Goal: Task Accomplishment & Management: Use online tool/utility

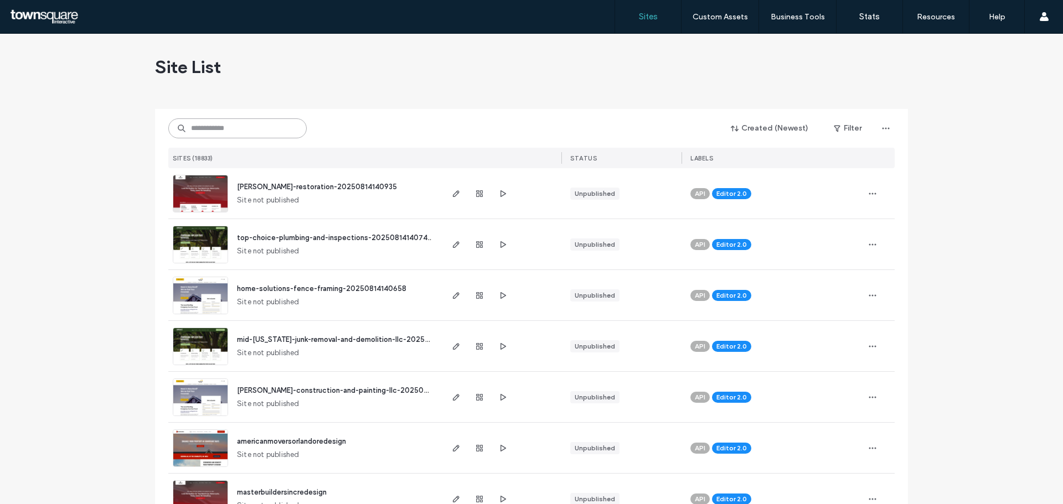
click at [263, 131] on input at bounding box center [237, 128] width 138 height 20
paste input "**********"
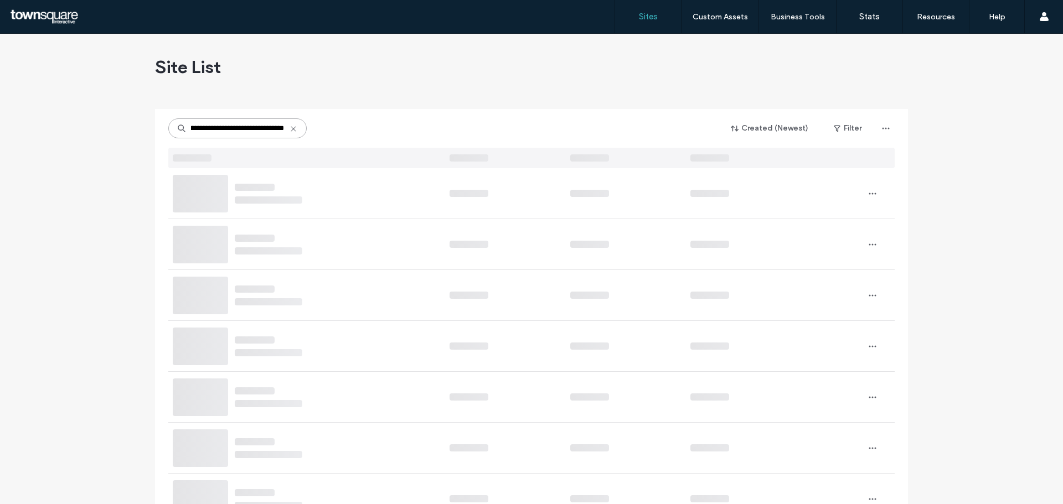
type input "**********"
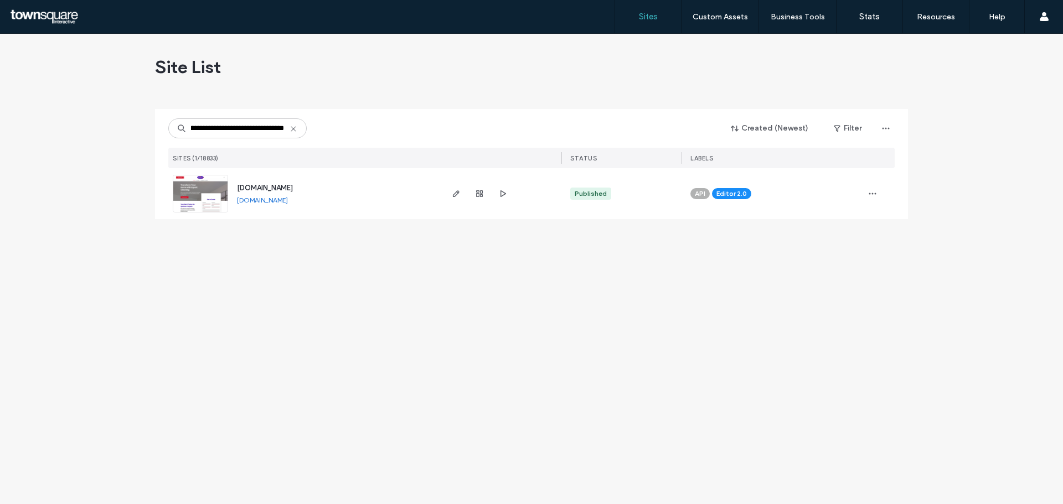
click at [211, 193] on img at bounding box center [200, 212] width 54 height 75
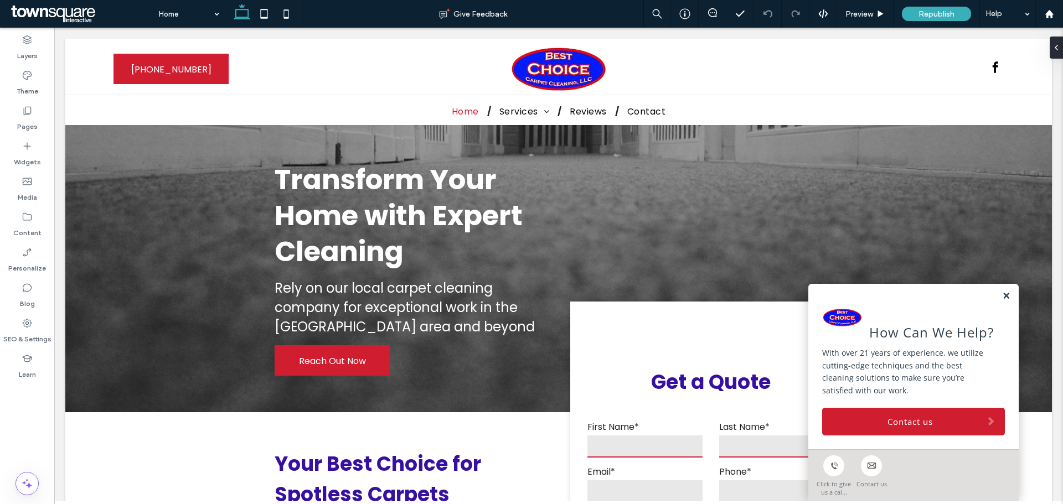
click at [1002, 298] on link at bounding box center [1006, 296] width 8 height 9
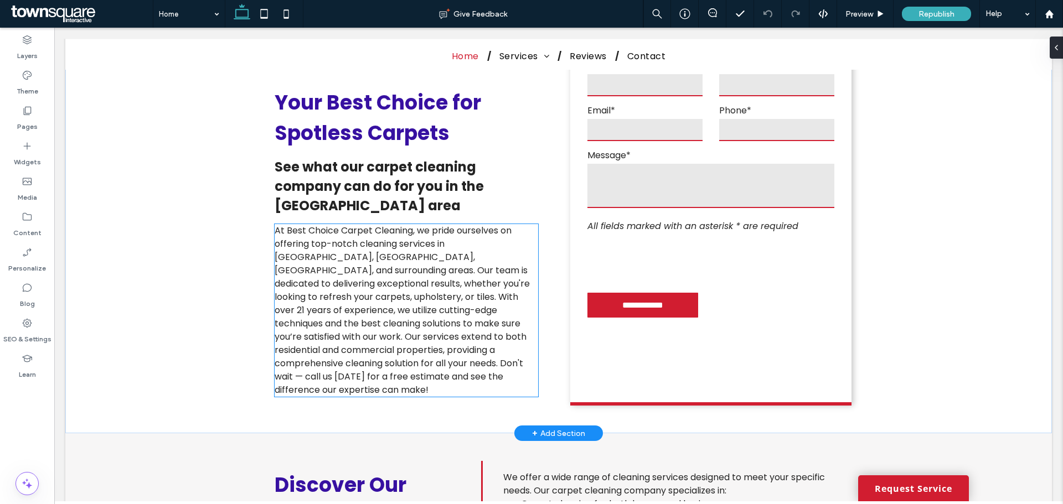
scroll to position [387, 0]
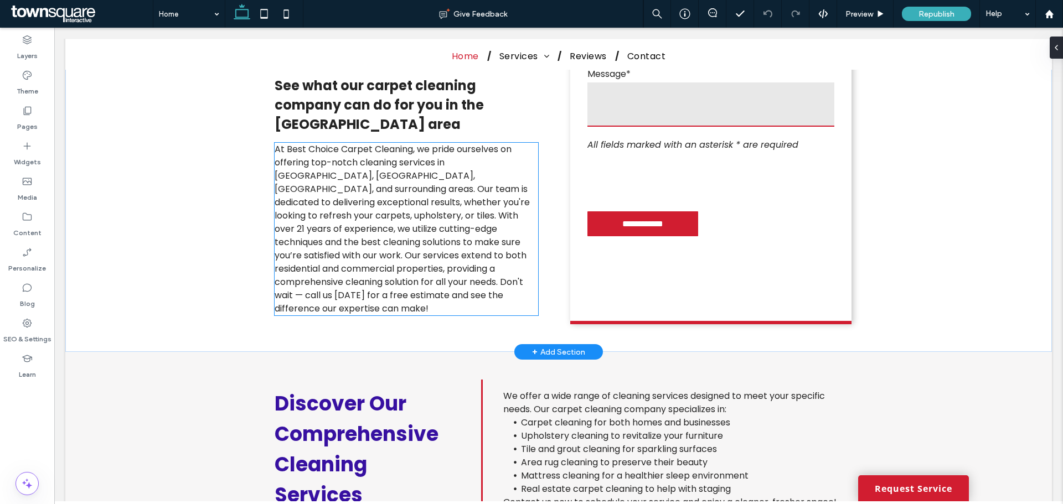
click at [406, 246] on span "At Best Choice Carpet Cleaning, we pride ourselves on offering top-notch cleani…" at bounding box center [402, 229] width 255 height 172
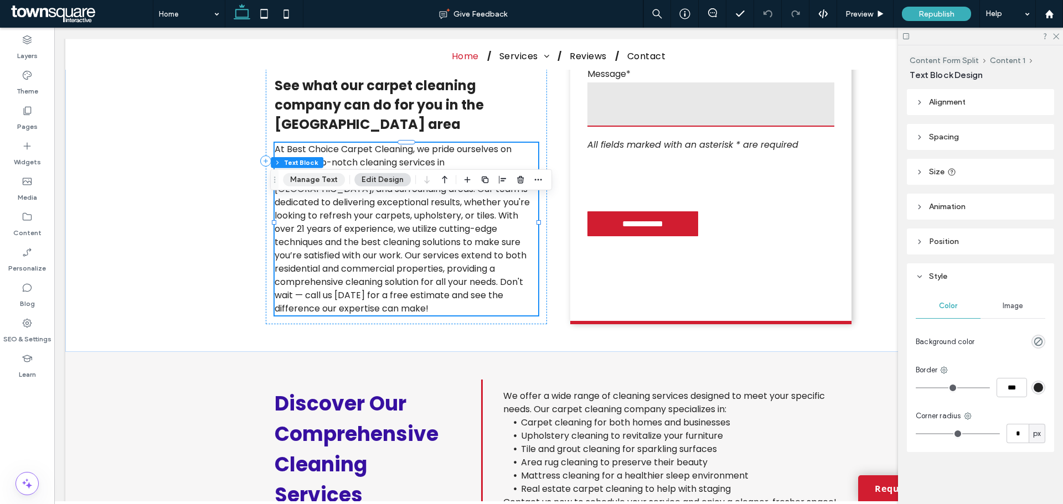
click at [304, 186] on button "Manage Text" at bounding box center [314, 179] width 62 height 13
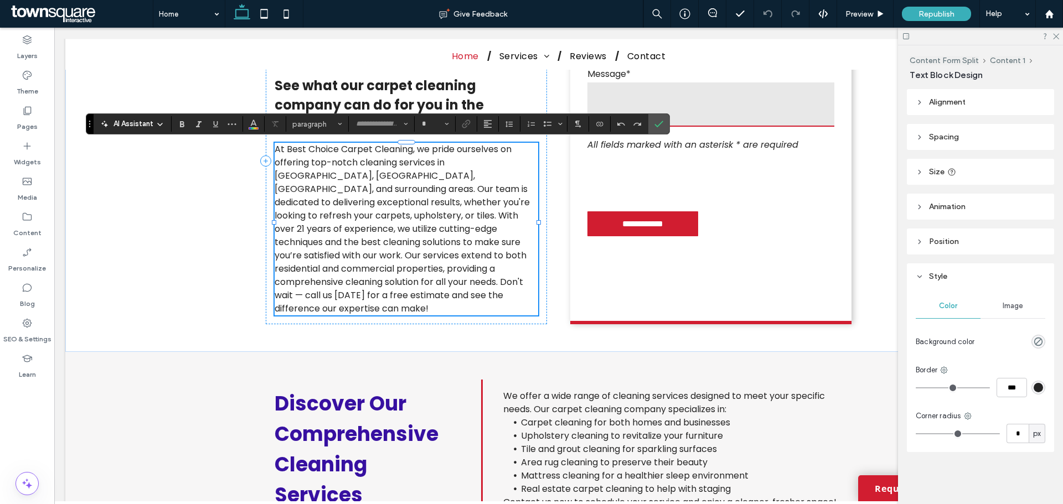
type input "*******"
type input "**"
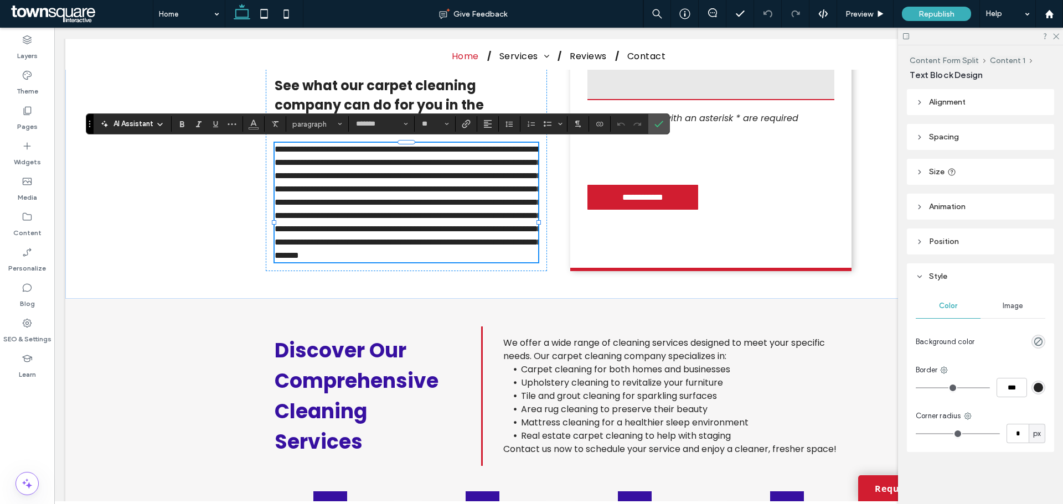
click at [136, 126] on span "AI Assistant" at bounding box center [133, 123] width 40 height 11
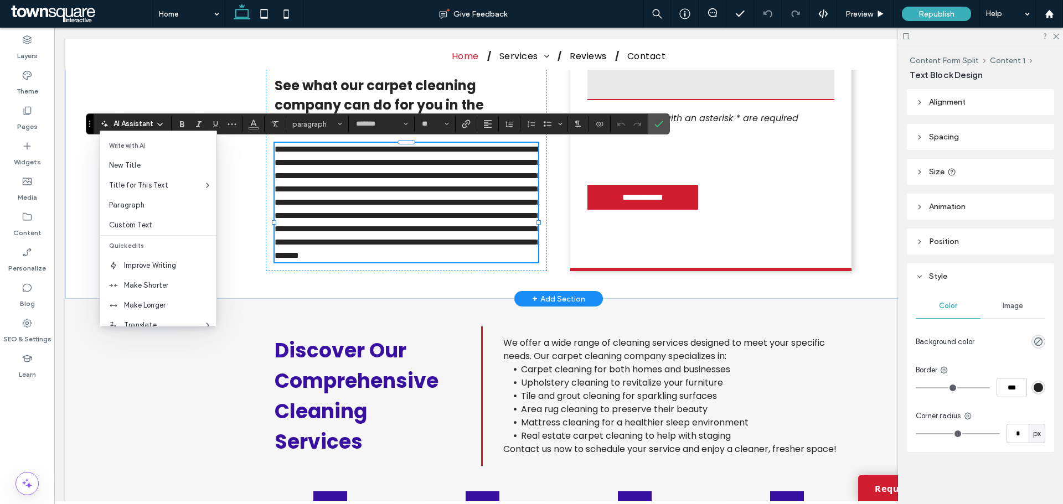
drag, startPoint x: 190, startPoint y: 153, endPoint x: 84, endPoint y: 175, distance: 108.0
click at [84, 176] on div "**********" at bounding box center [558, 134] width 986 height 329
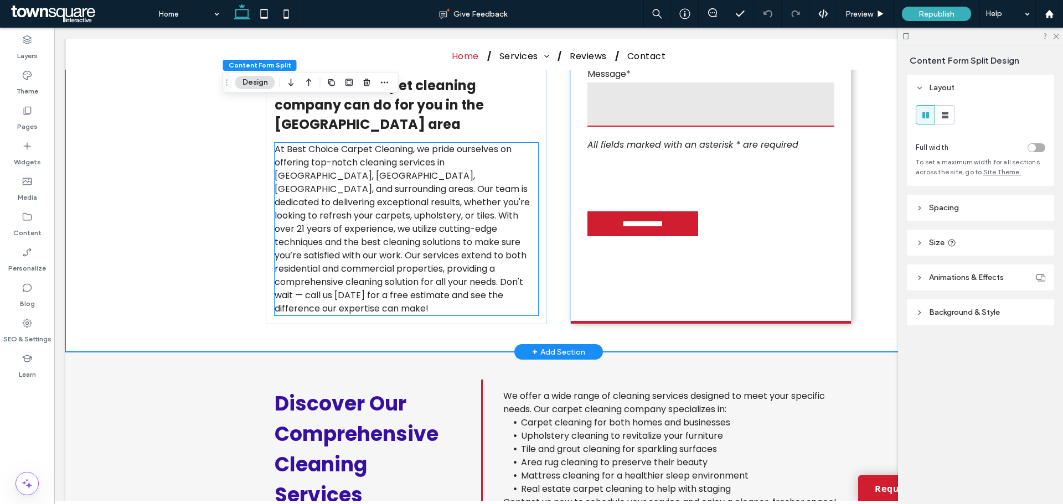
click at [302, 203] on span "At Best Choice Carpet Cleaning, we pride ourselves on offering top-notch cleani…" at bounding box center [402, 229] width 255 height 172
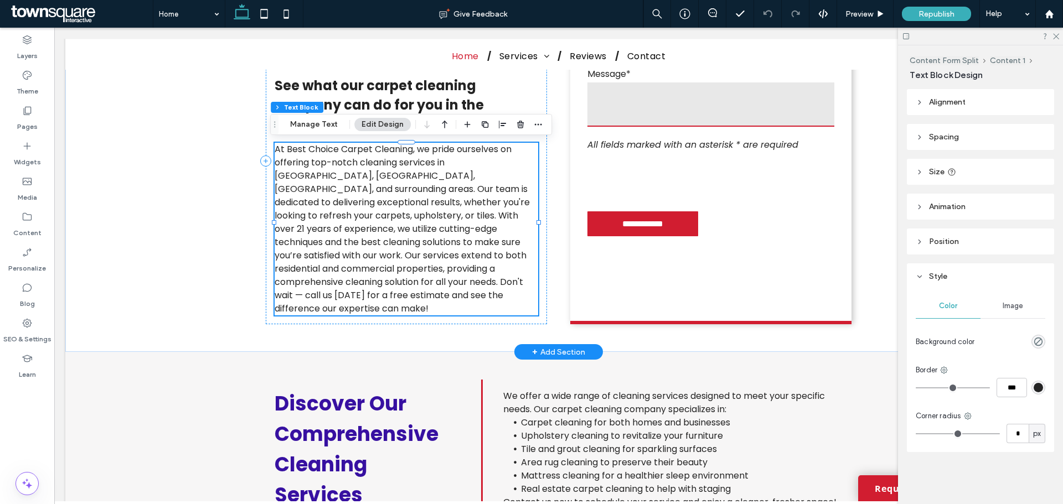
click at [312, 191] on span "At Best Choice Carpet Cleaning, we pride ourselves on offering top-notch cleani…" at bounding box center [402, 229] width 255 height 172
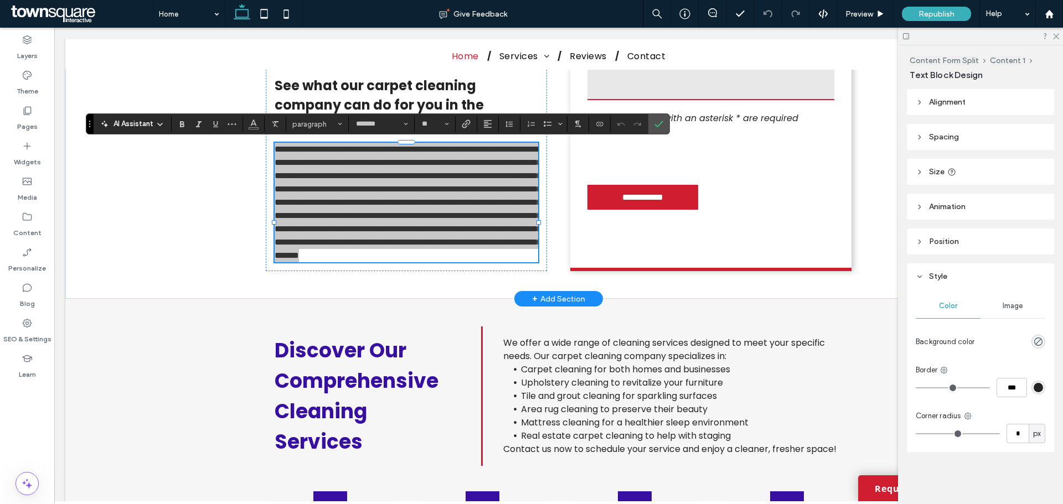
click at [137, 128] on span "AI Assistant" at bounding box center [133, 123] width 40 height 11
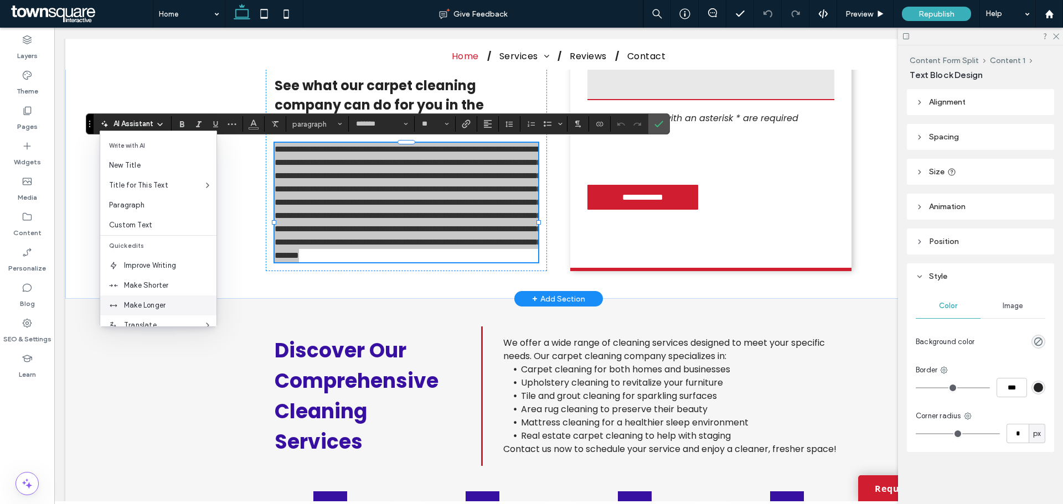
click at [151, 299] on div "Make Longer" at bounding box center [158, 306] width 116 height 20
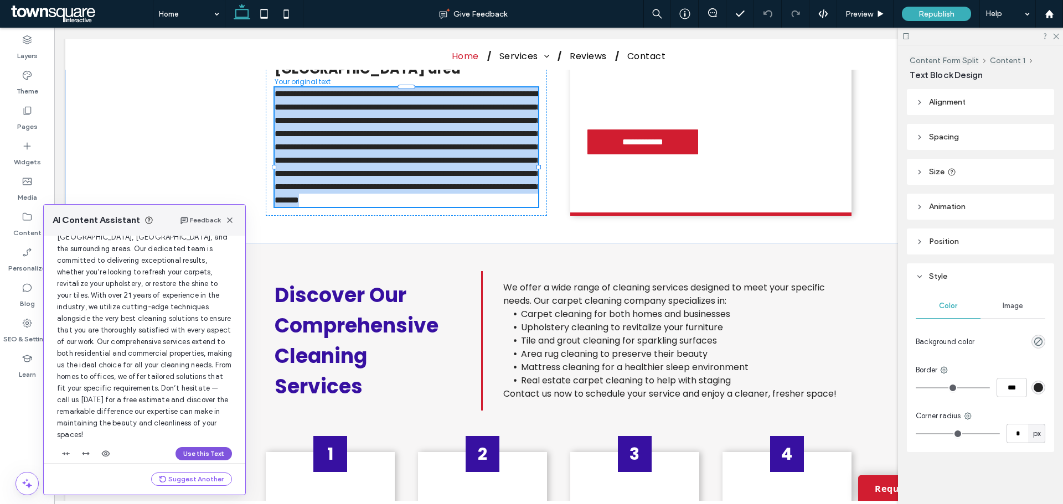
scroll to position [106, 0]
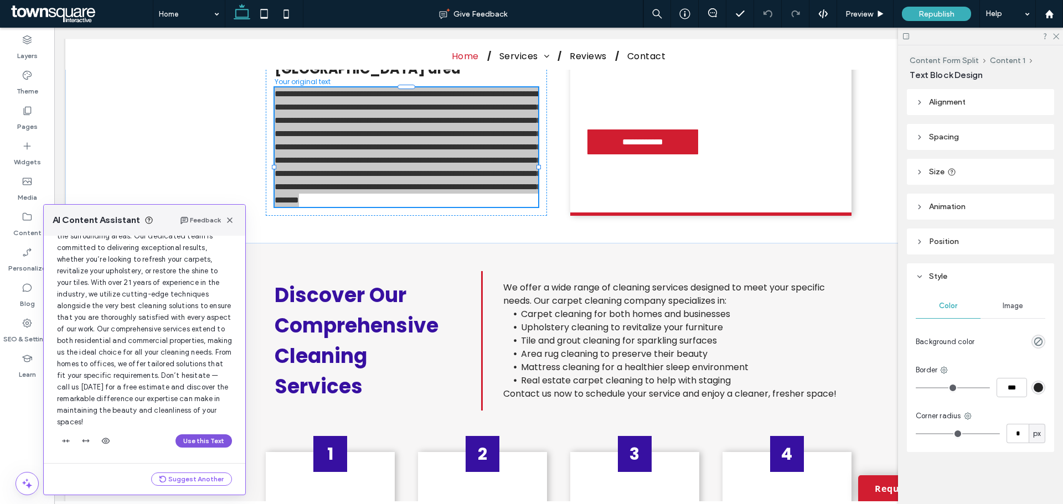
click at [203, 440] on button "Use this Text" at bounding box center [203, 440] width 56 height 13
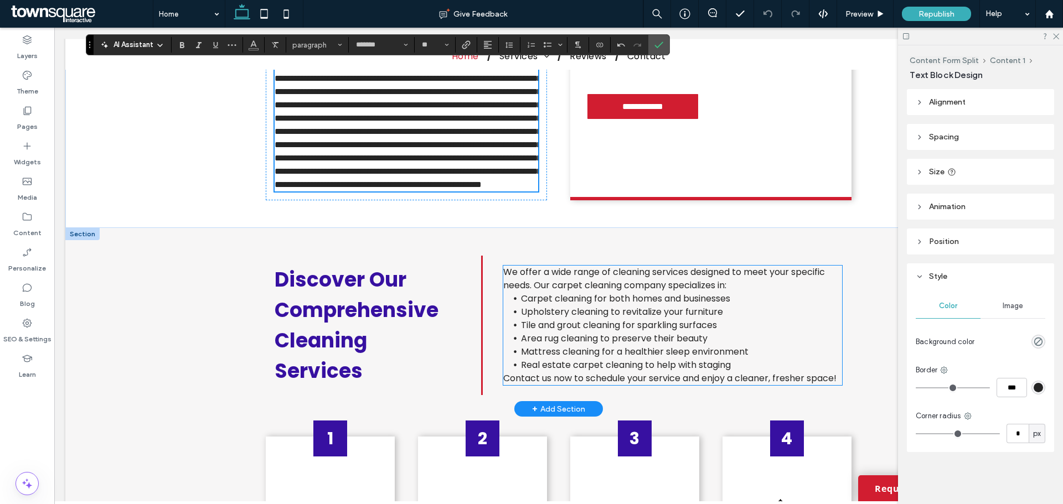
scroll to position [609, 0]
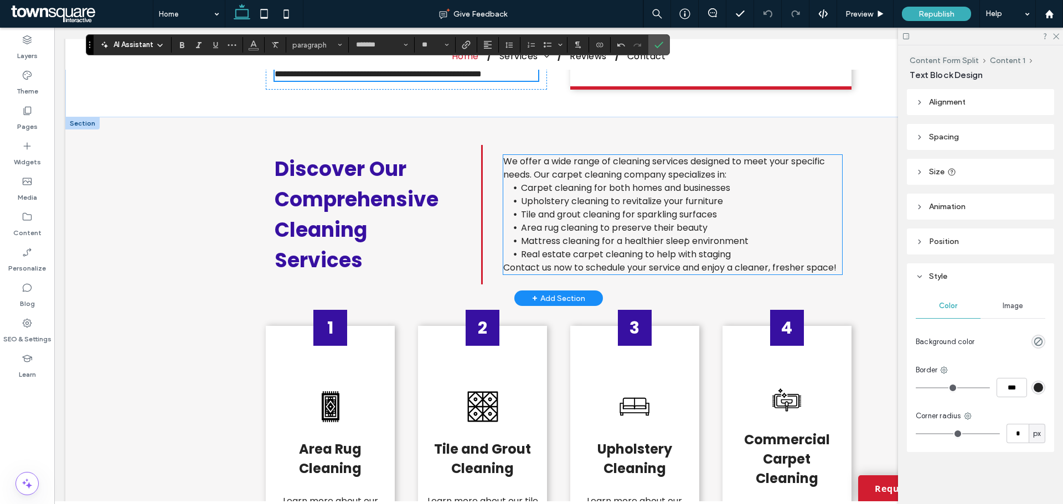
click at [534, 208] on span "Upholstery cleaning to revitalize your furniture" at bounding box center [622, 201] width 202 height 13
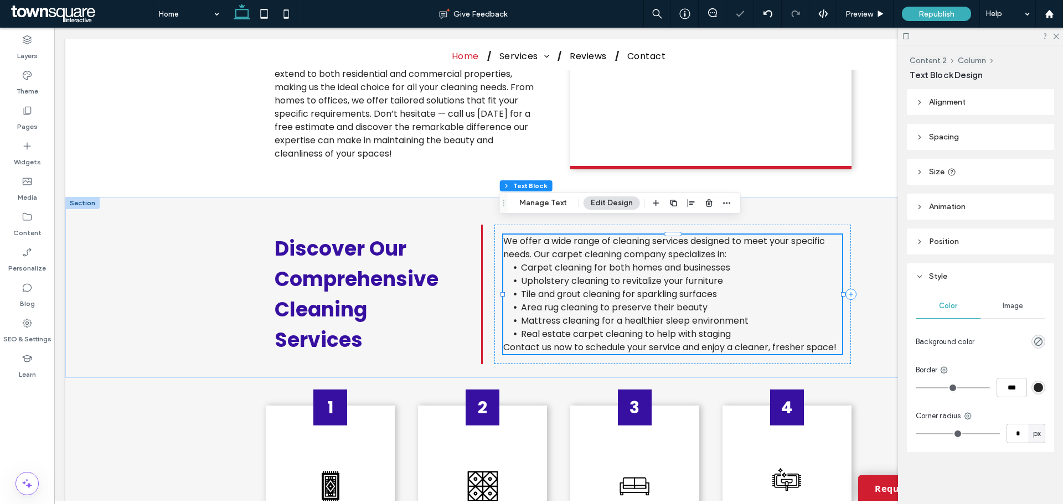
click at [539, 210] on div "Content 2 Column Text Block Manage Text Edit Design" at bounding box center [619, 203] width 241 height 21
click at [540, 204] on button "Manage Text" at bounding box center [543, 202] width 62 height 13
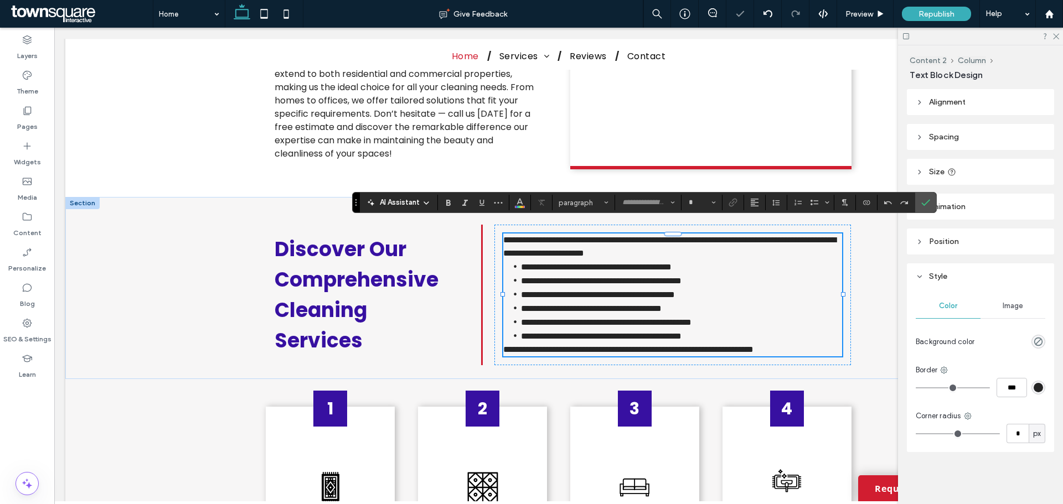
type input "*******"
type input "**"
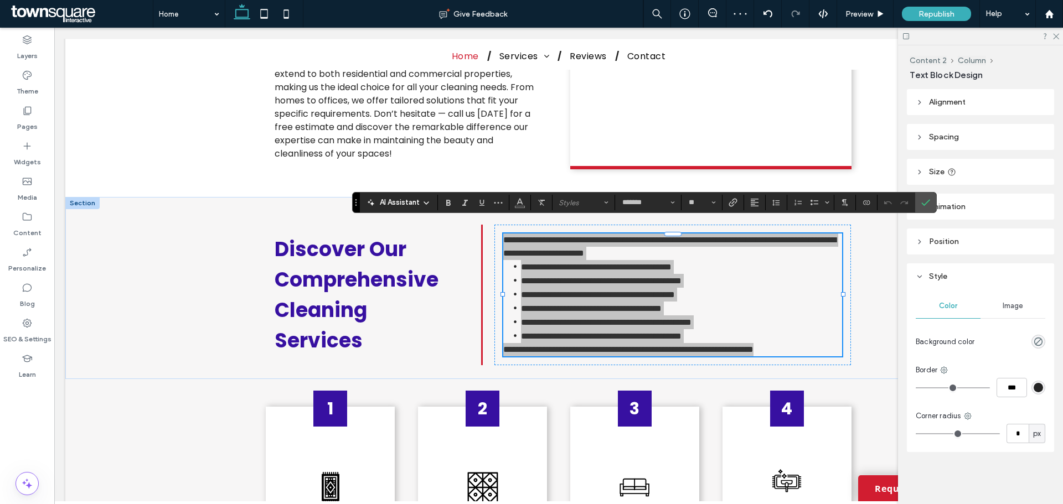
click at [398, 201] on span "AI Assistant" at bounding box center [400, 202] width 40 height 11
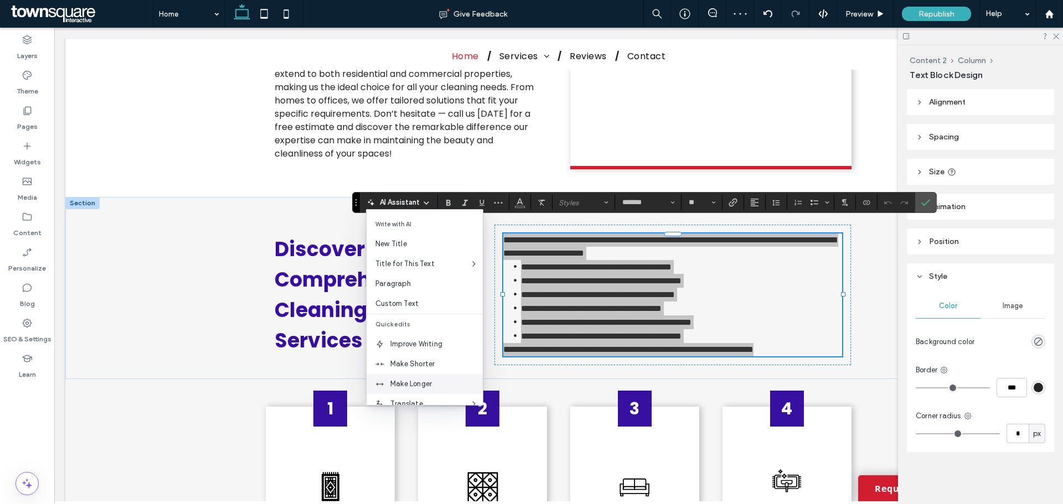
drag, startPoint x: 402, startPoint y: 384, endPoint x: 348, endPoint y: 356, distance: 60.4
click at [402, 384] on span "Make Longer" at bounding box center [436, 384] width 92 height 11
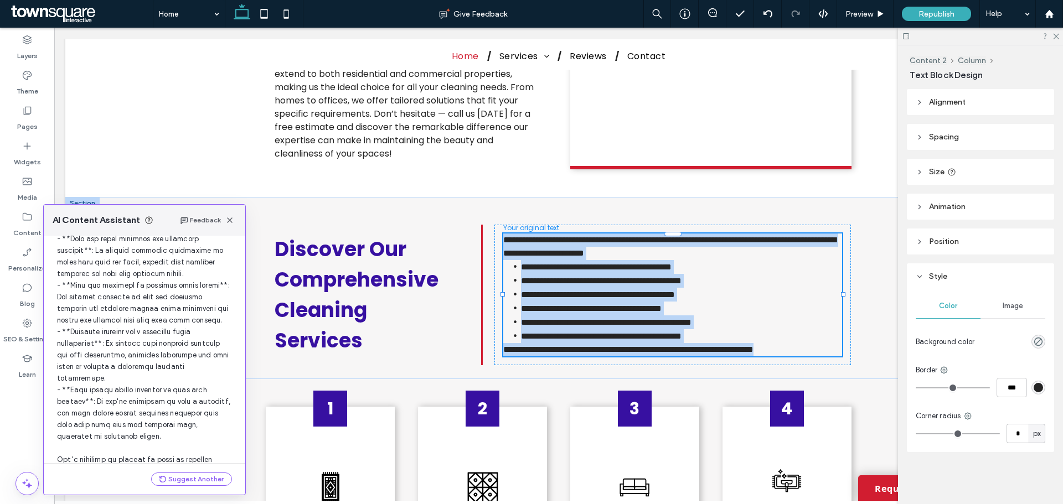
scroll to position [361, 0]
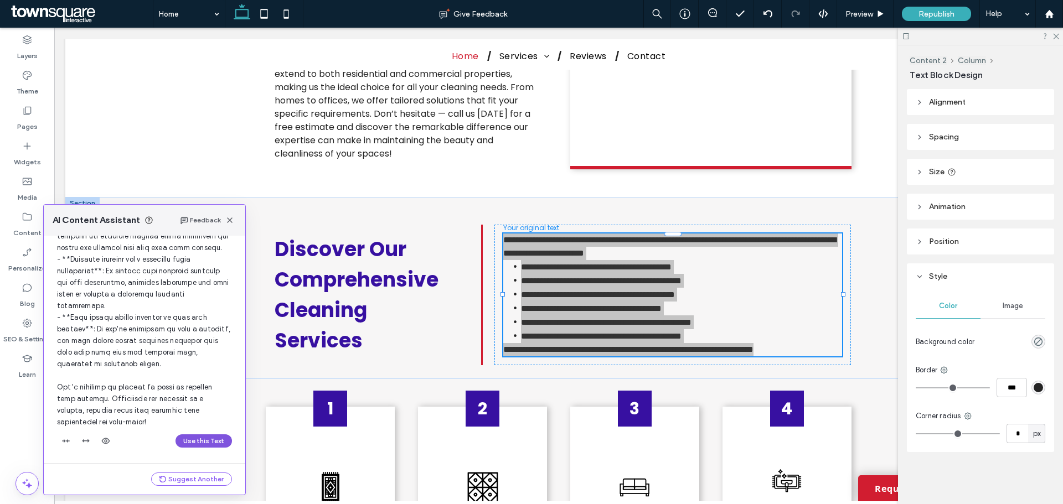
click at [184, 440] on button "Use this Text" at bounding box center [203, 440] width 56 height 13
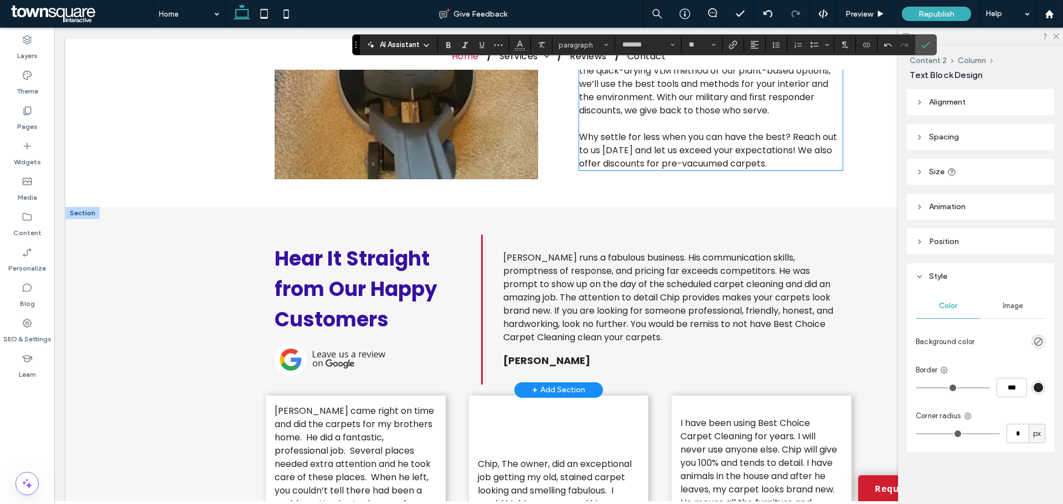
scroll to position [1883, 0]
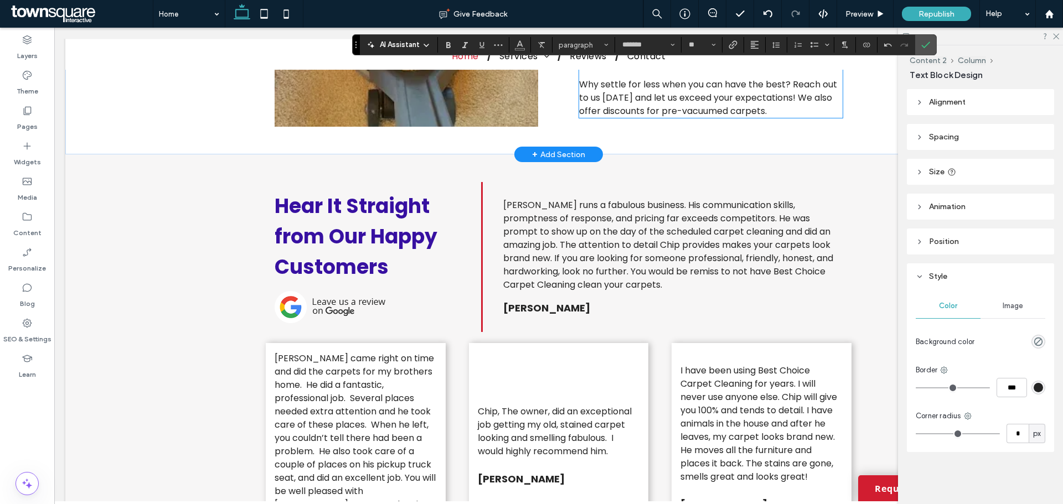
click at [674, 117] on span "Why settle for less when you can have the best? Reach out to us today and let u…" at bounding box center [708, 97] width 258 height 39
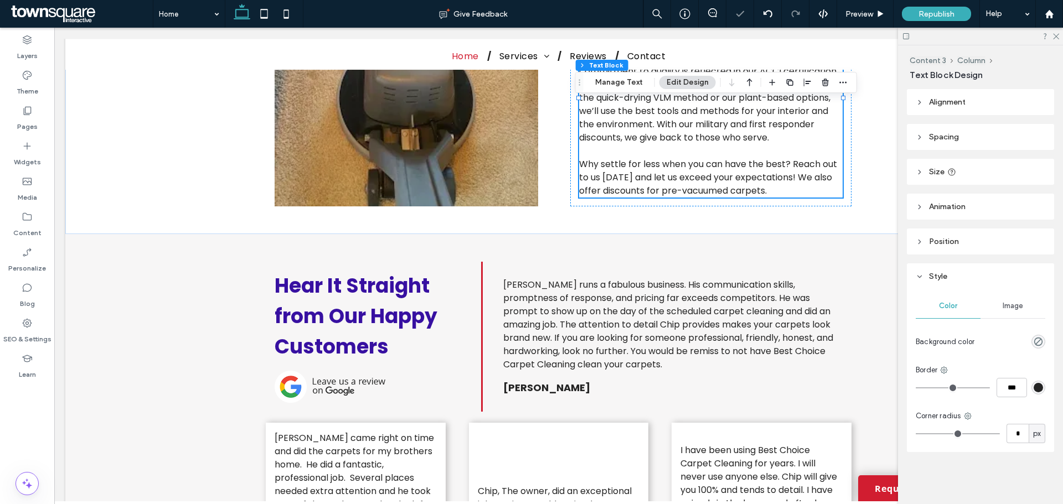
click at [617, 91] on div "Content 3 Column Text Block Manage Text Edit Design" at bounding box center [716, 82] width 282 height 21
click at [615, 85] on button "Manage Text" at bounding box center [619, 82] width 62 height 13
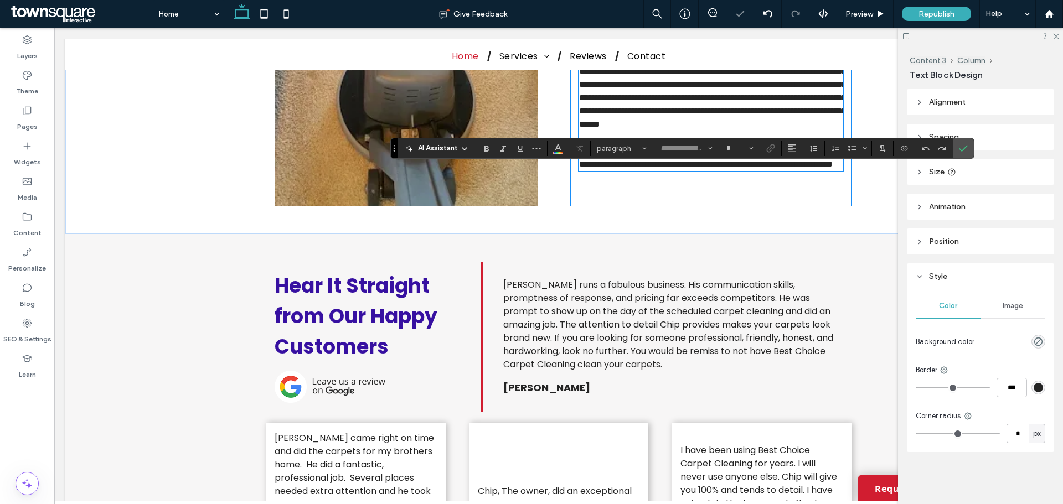
type input "*******"
type input "**"
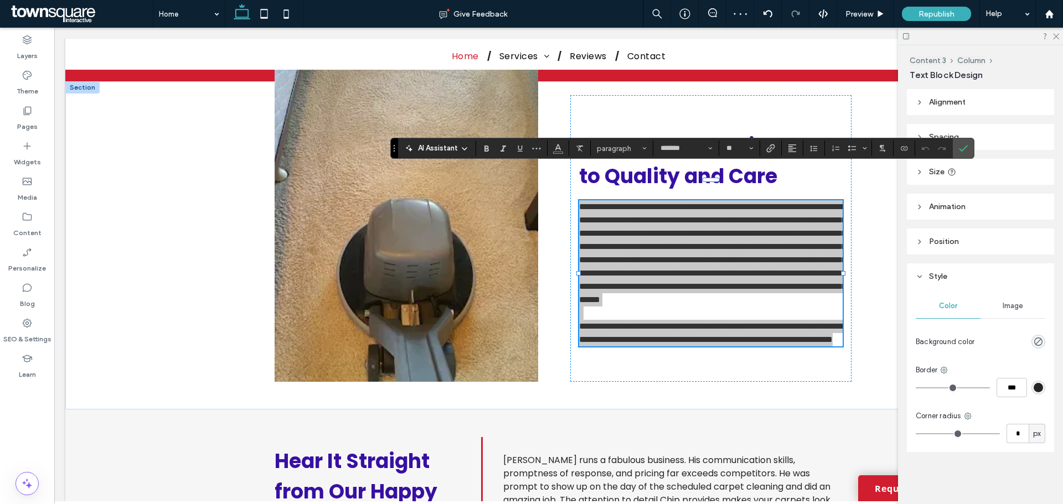
click at [442, 146] on span "AI Assistant" at bounding box center [438, 148] width 40 height 11
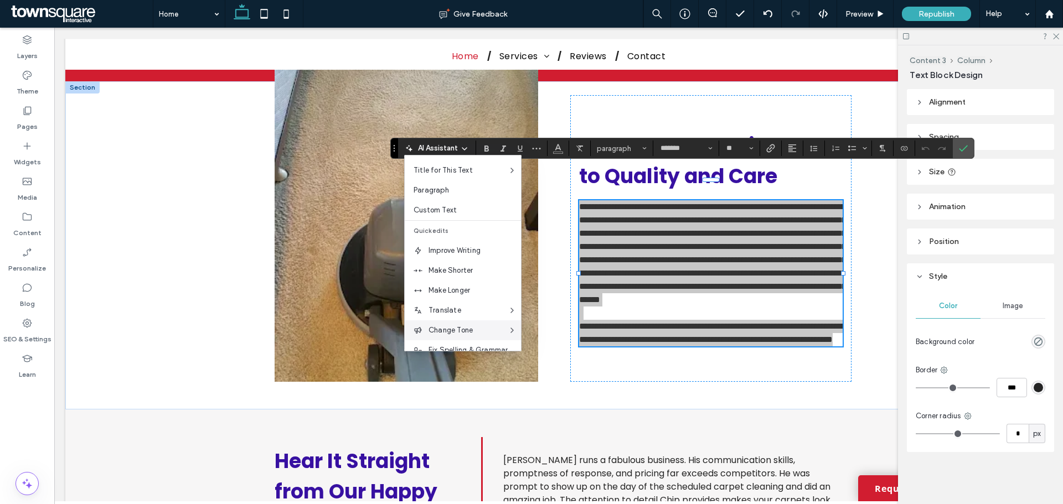
scroll to position [55, 0]
click at [456, 276] on span "Make Longer" at bounding box center [474, 274] width 92 height 11
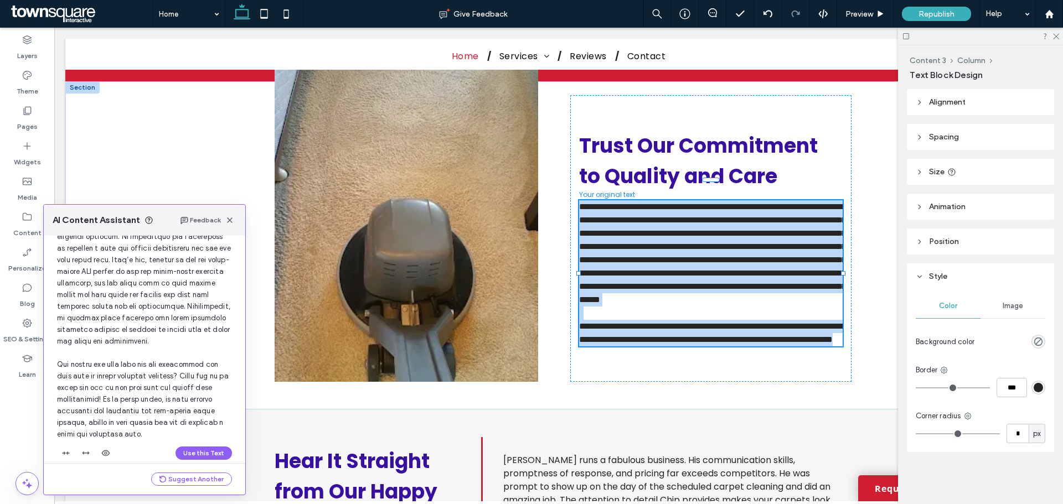
scroll to position [210, 0]
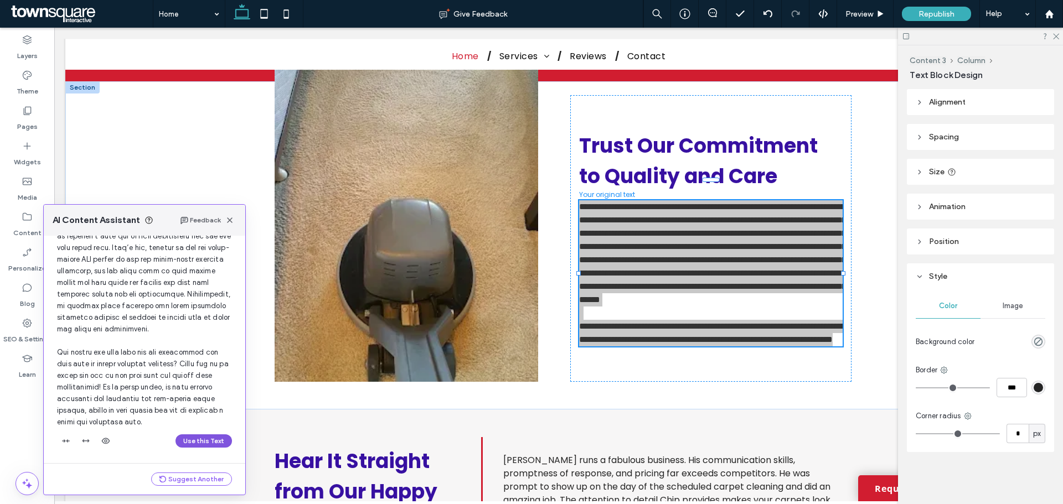
click at [198, 436] on button "Use this Text" at bounding box center [203, 440] width 56 height 13
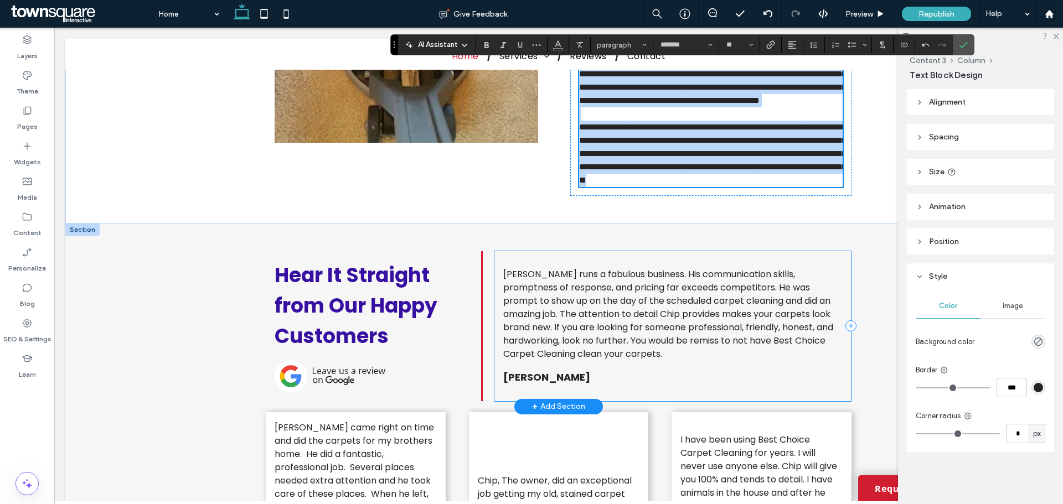
scroll to position [2057, 0]
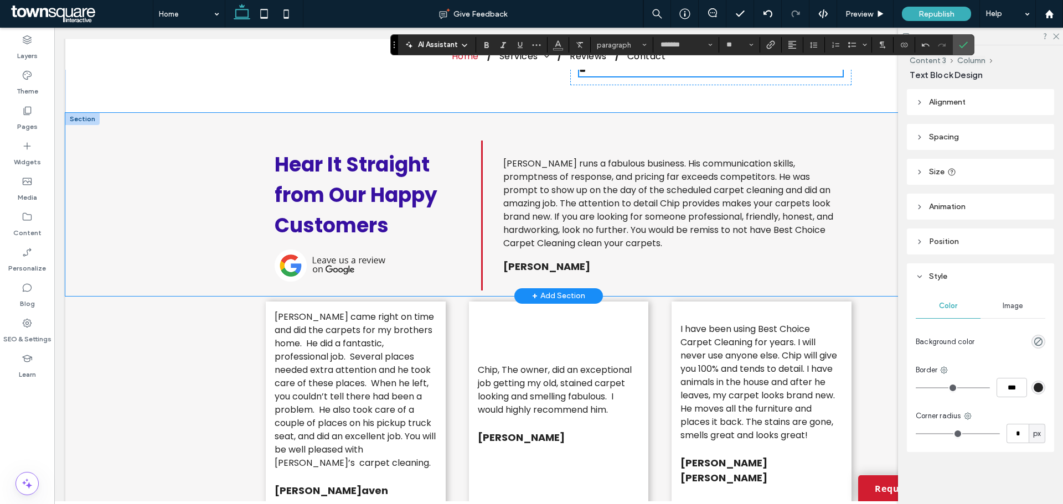
click at [199, 232] on div "Hear It Straight from Our Happy Customers Chip runs a fabulous business. His co…" at bounding box center [558, 204] width 986 height 183
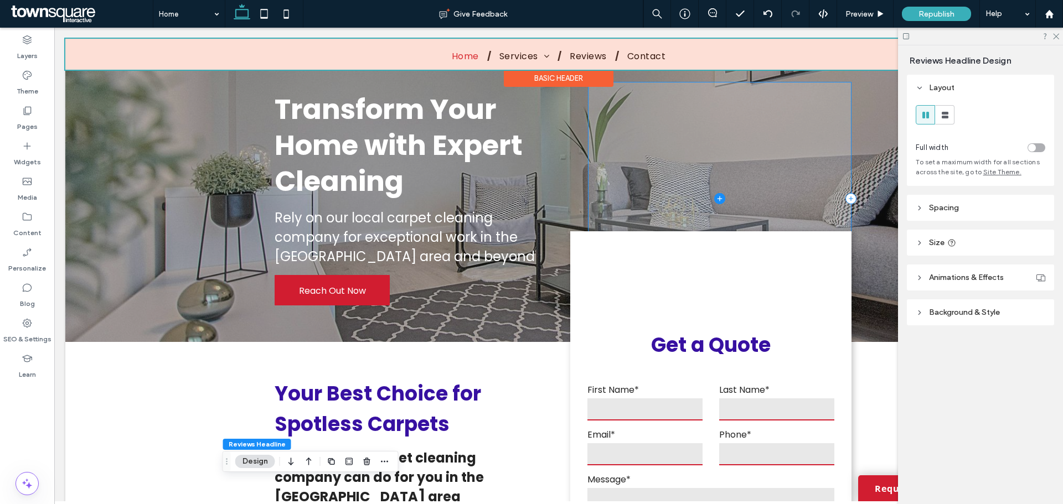
scroll to position [0, 0]
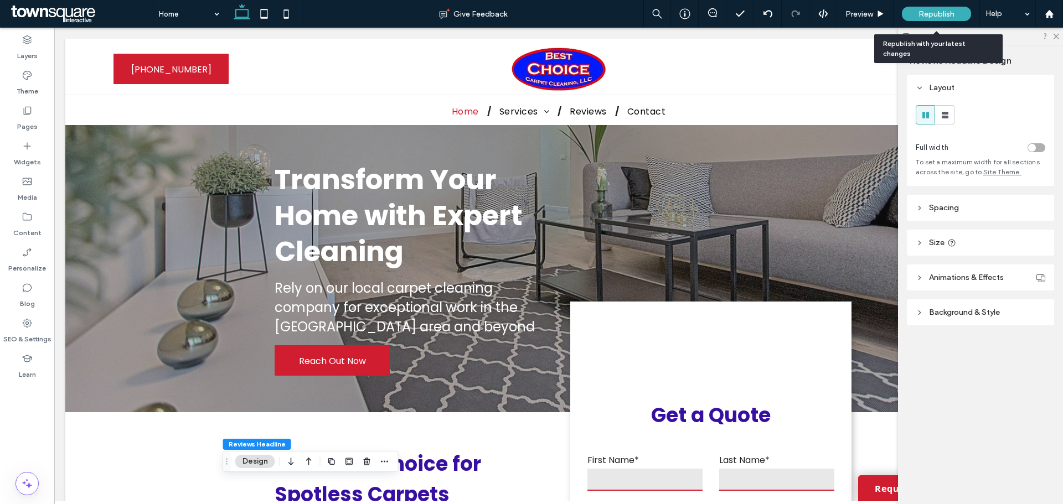
click at [920, 11] on span "Republish" at bounding box center [936, 13] width 36 height 9
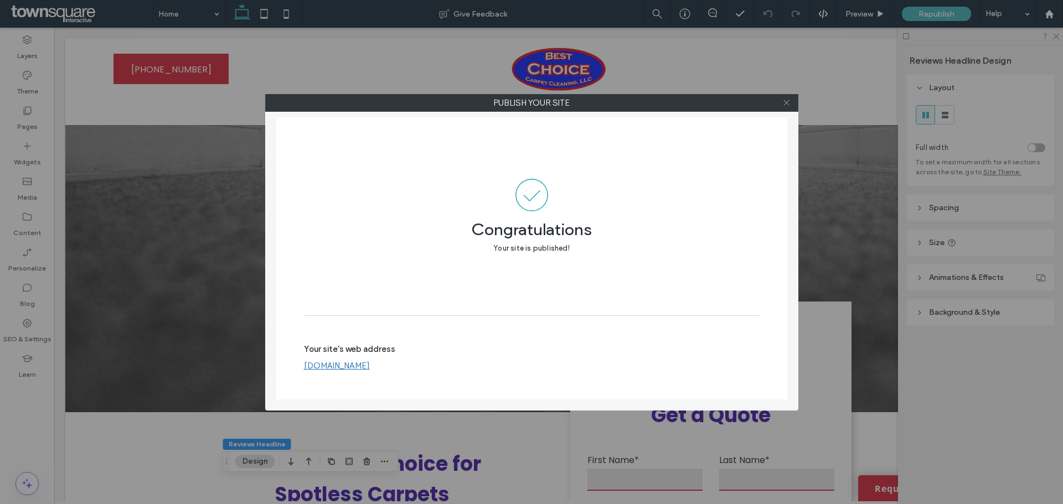
click at [783, 101] on icon at bounding box center [786, 103] width 8 height 8
